Goal: Communication & Community: Participate in discussion

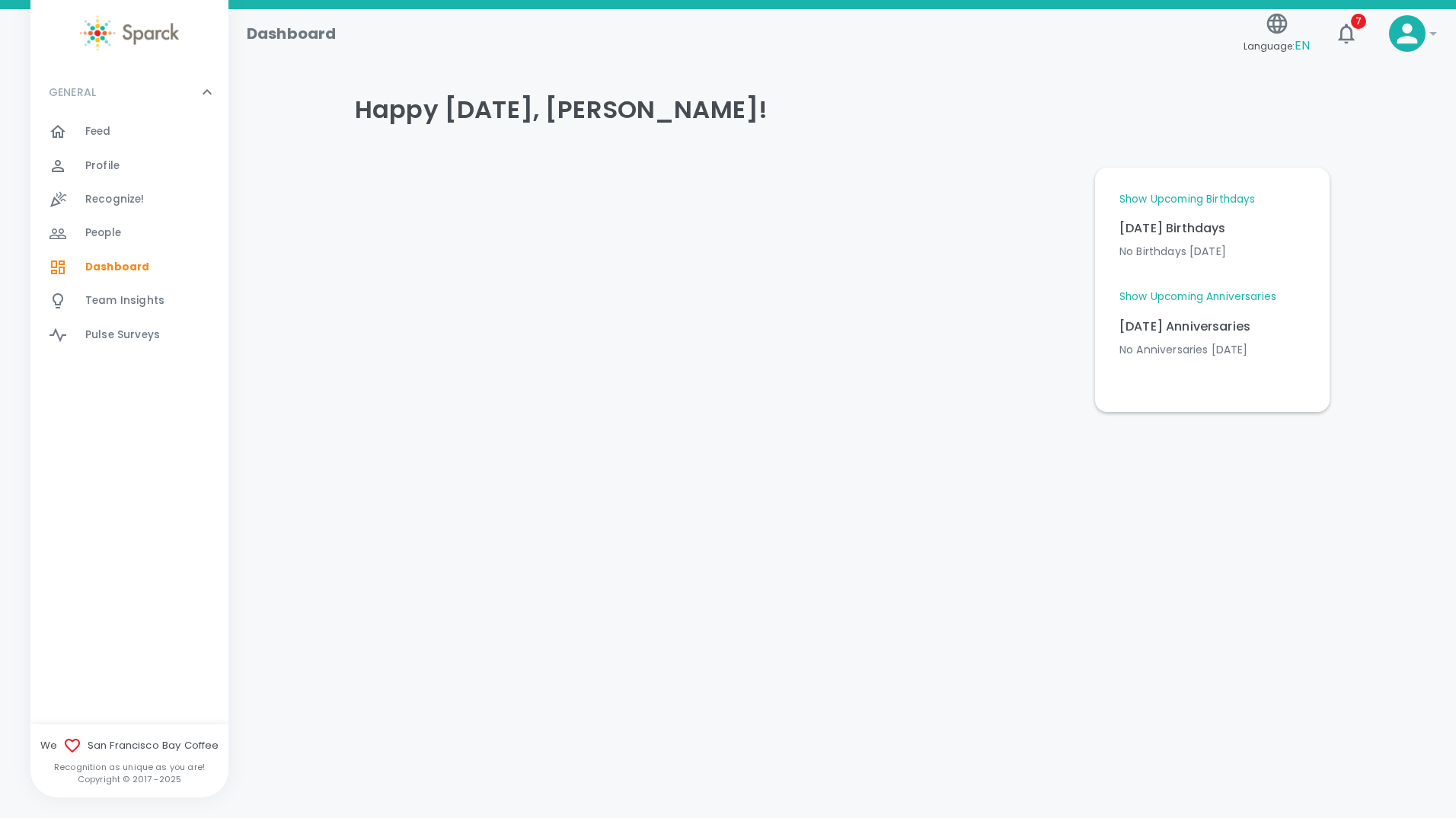
click at [1194, 202] on link "Show Upcoming Birthdays" at bounding box center [1186, 199] width 136 height 15
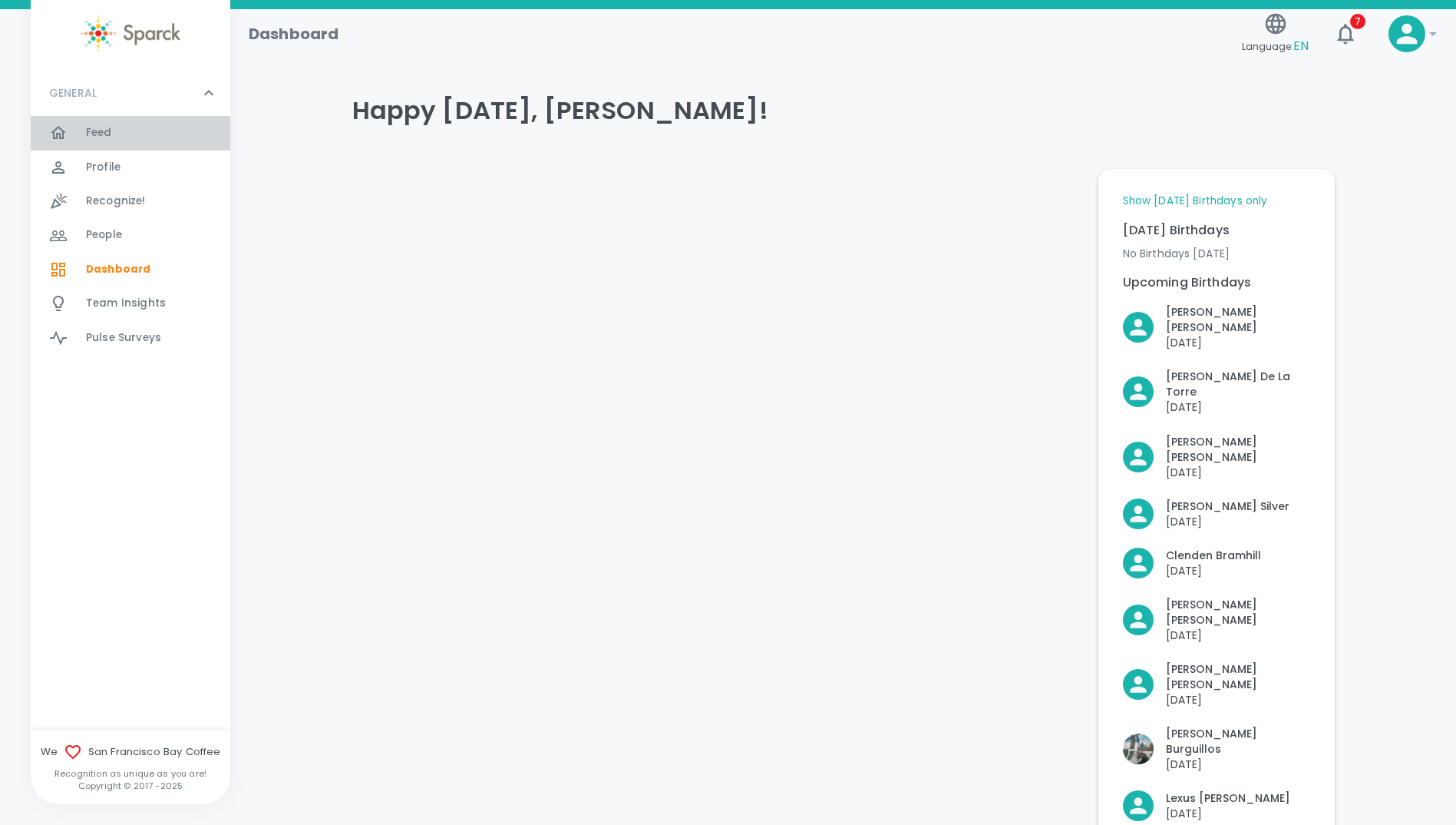
click at [91, 127] on span "Feed" at bounding box center [99, 132] width 26 height 15
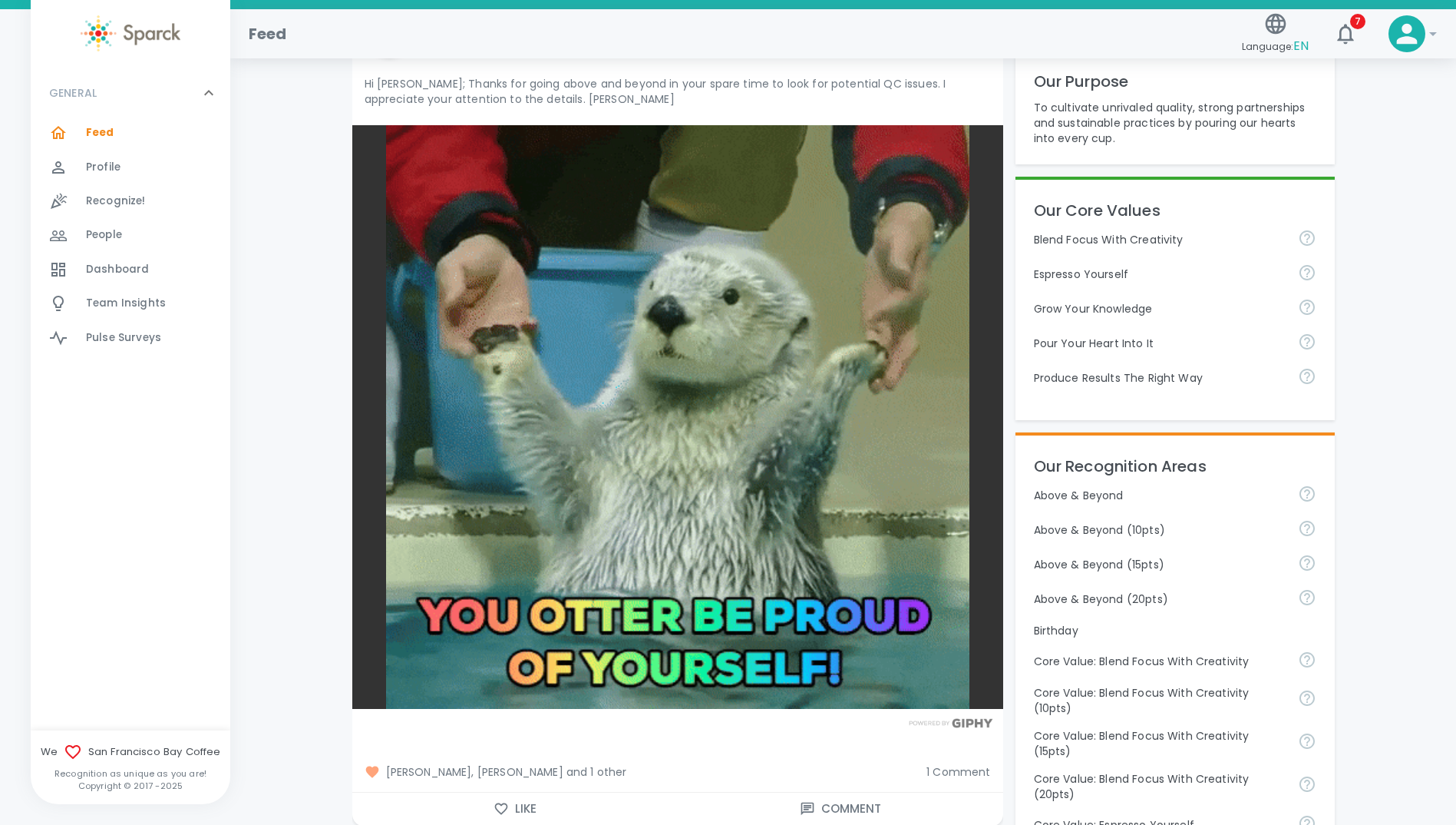
scroll to position [154, 0]
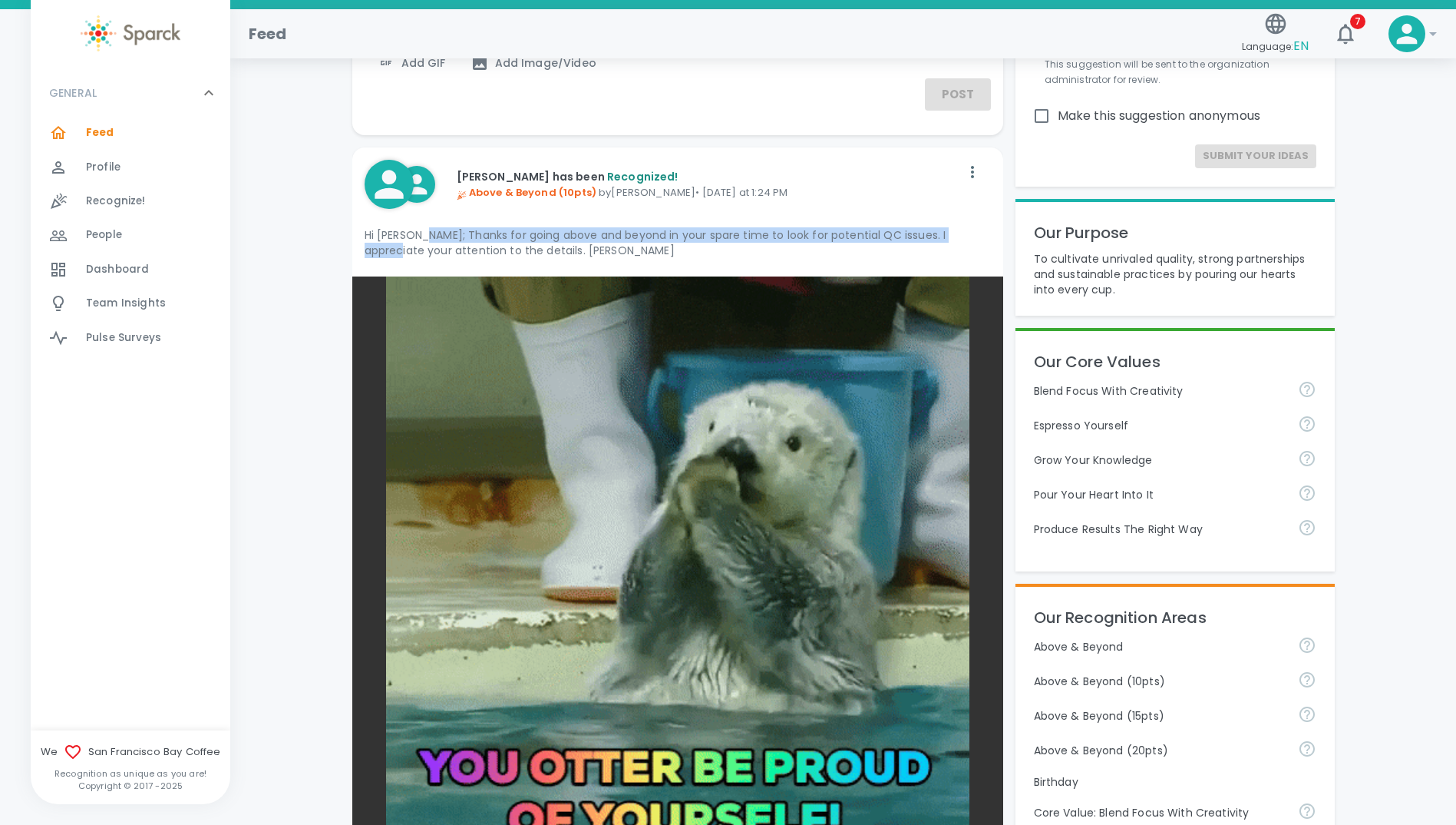
drag, startPoint x: 423, startPoint y: 235, endPoint x: 979, endPoint y: 241, distance: 556.0
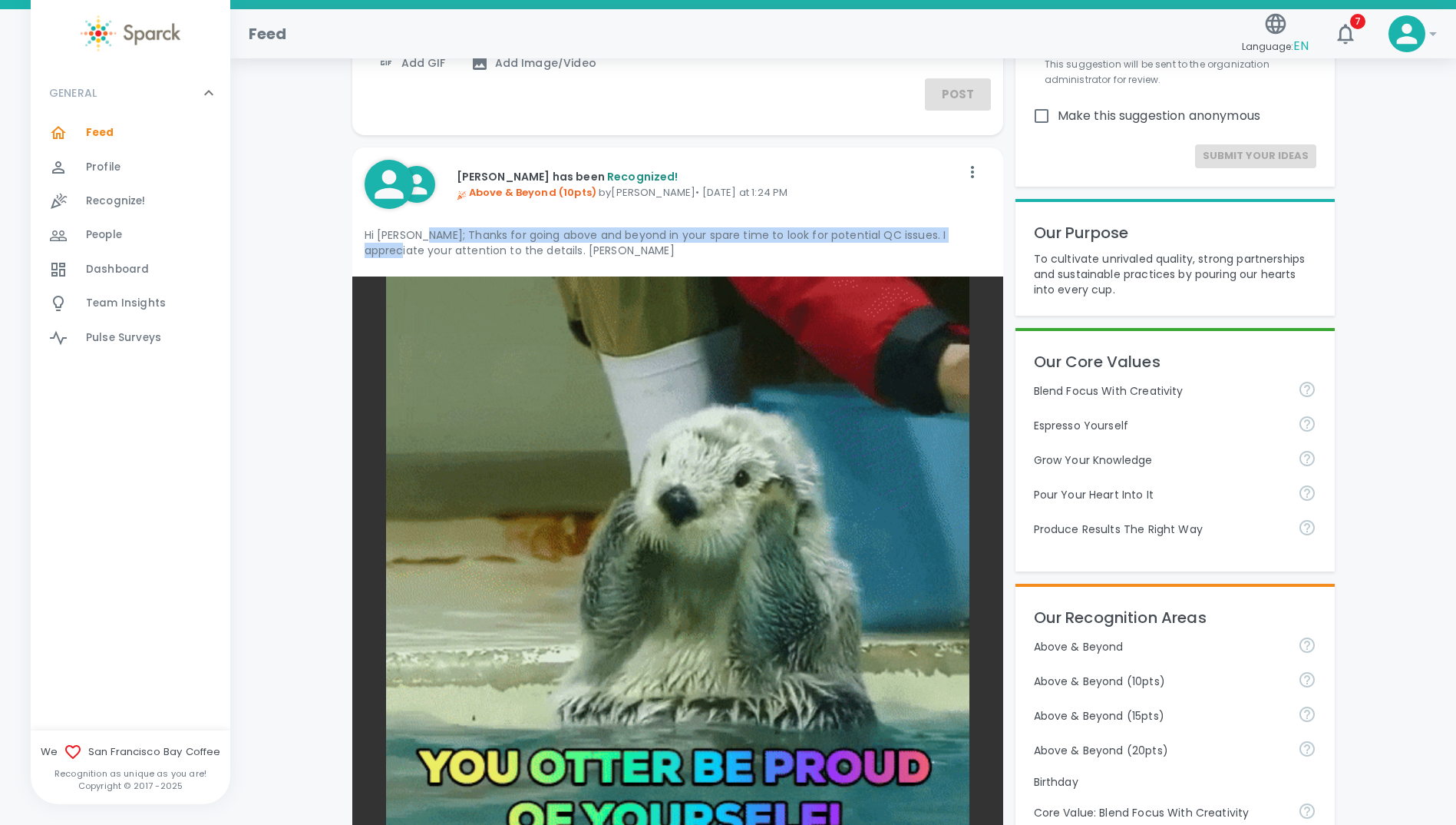
click at [979, 241] on p "Hi [PERSON_NAME]; Thanks for going above and beyond in your spare time to look …" at bounding box center [678, 242] width 627 height 31
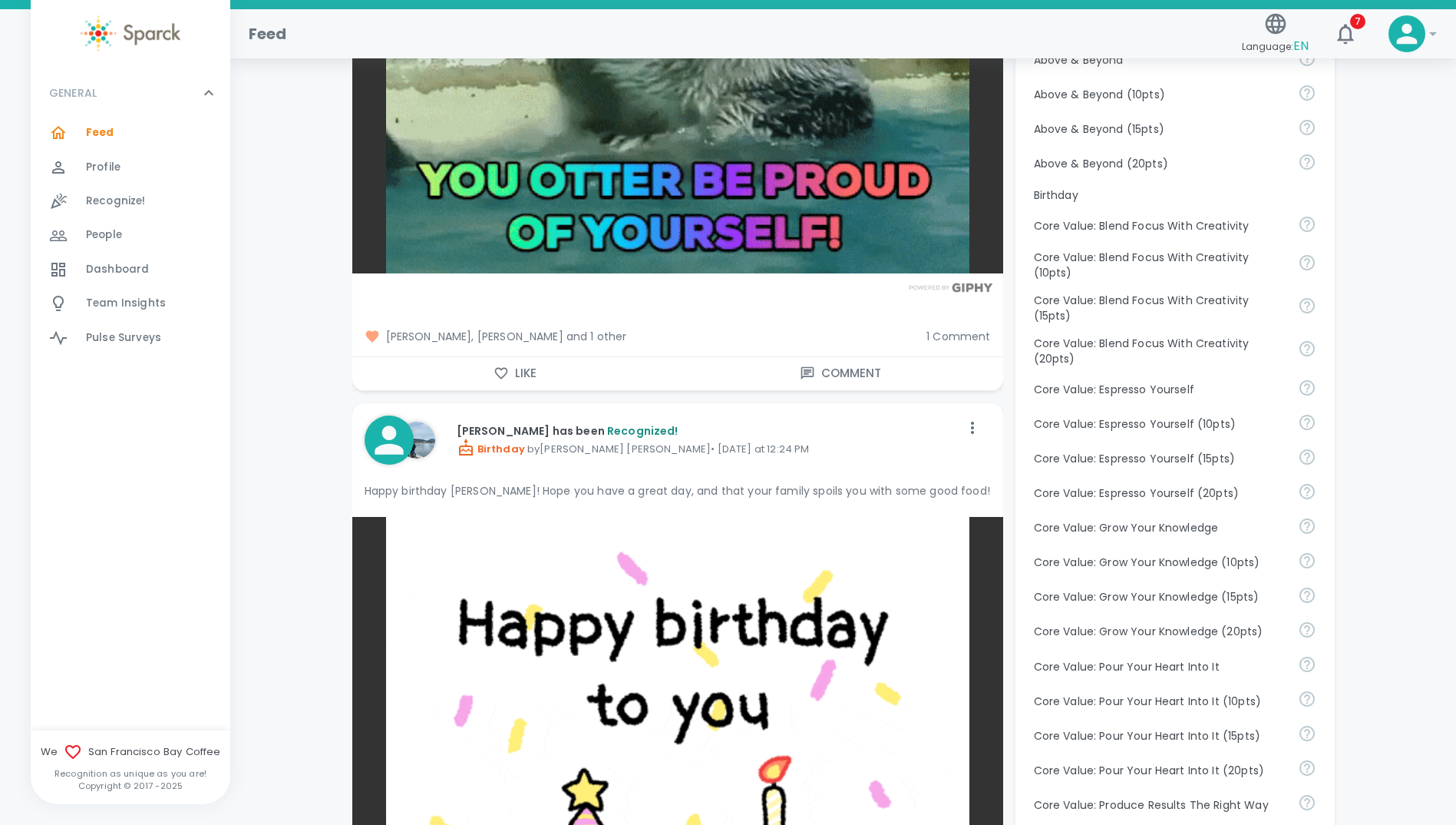
scroll to position [384, 0]
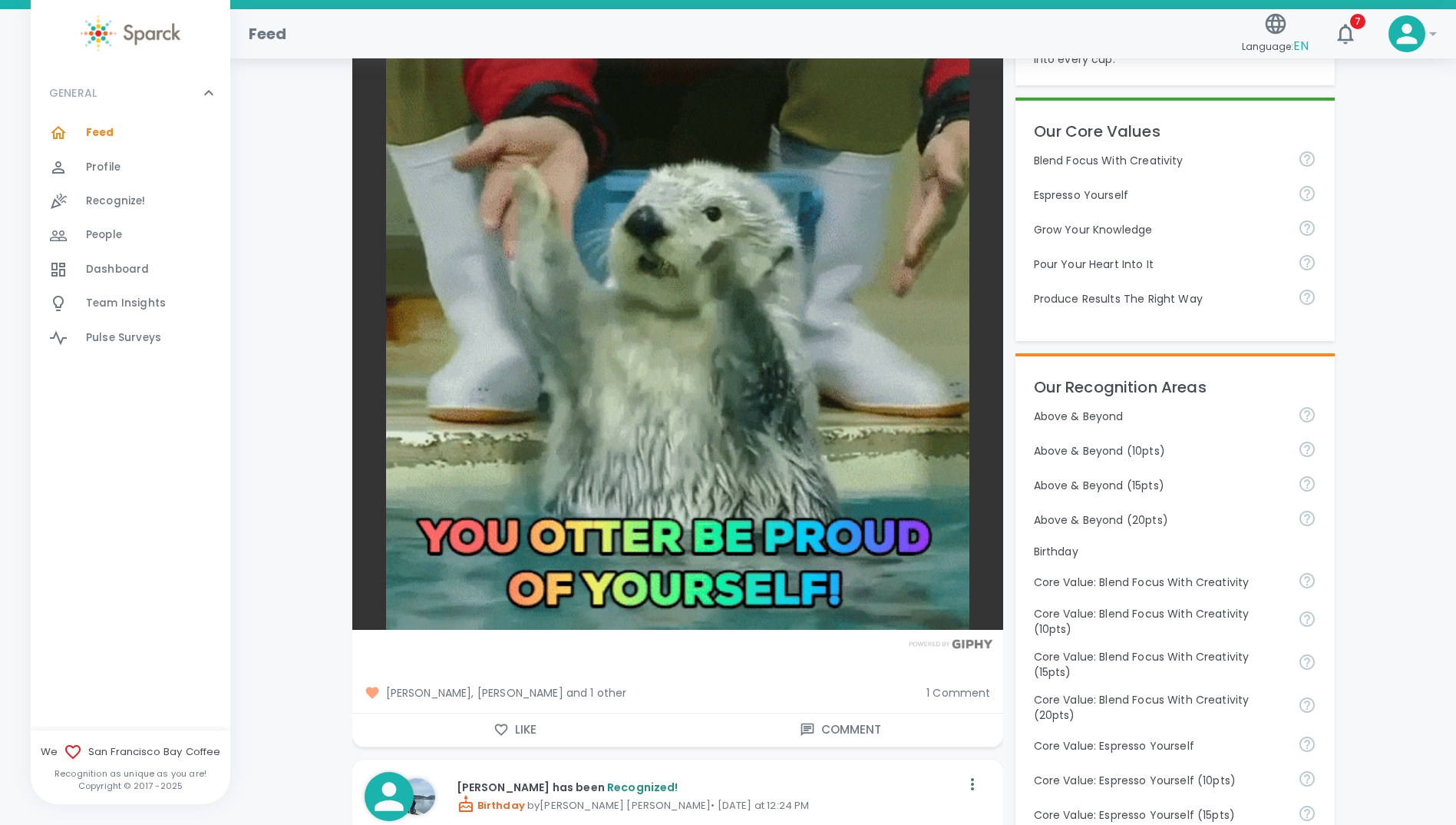
click at [967, 690] on span "1 Comment" at bounding box center [958, 693] width 63 height 15
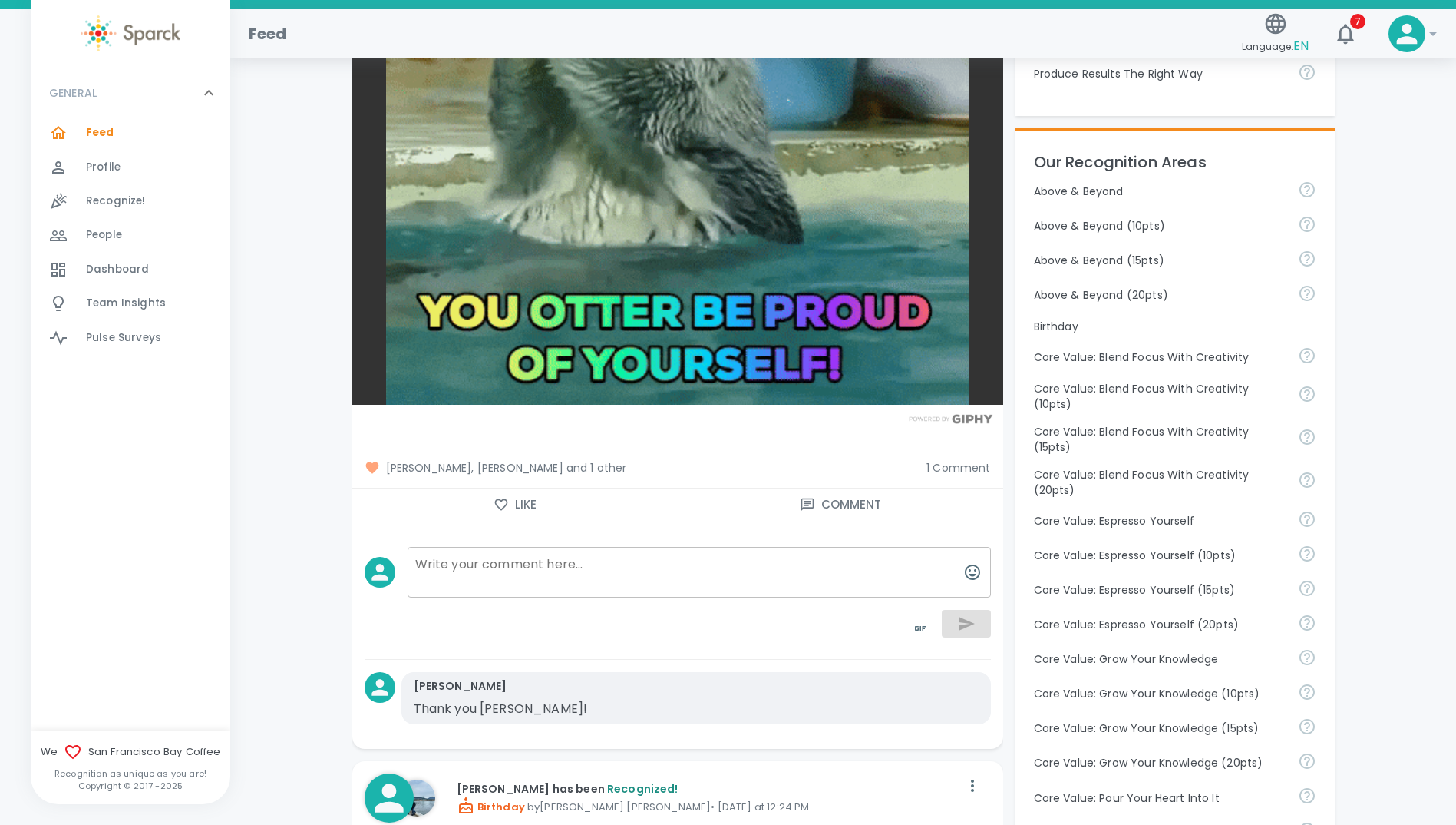
scroll to position [615, 0]
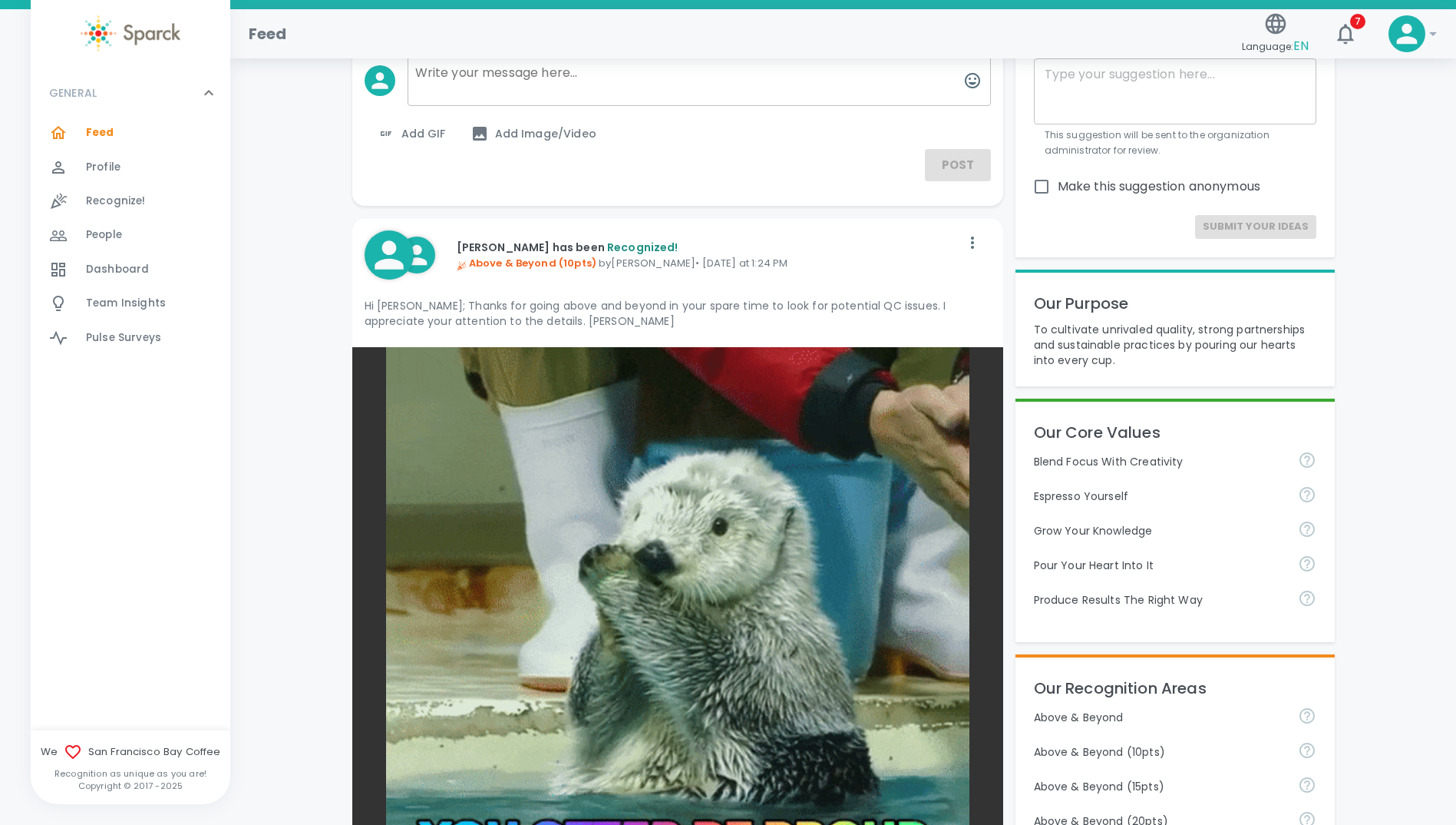
scroll to position [0, 0]
